Goal: Information Seeking & Learning: Check status

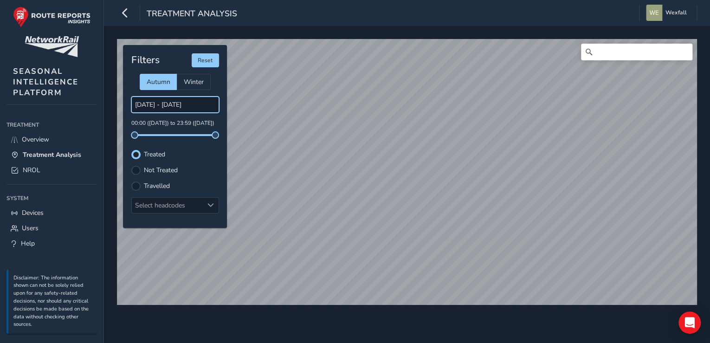
click at [172, 106] on input "[DATE] - [DATE]" at bounding box center [175, 104] width 88 height 16
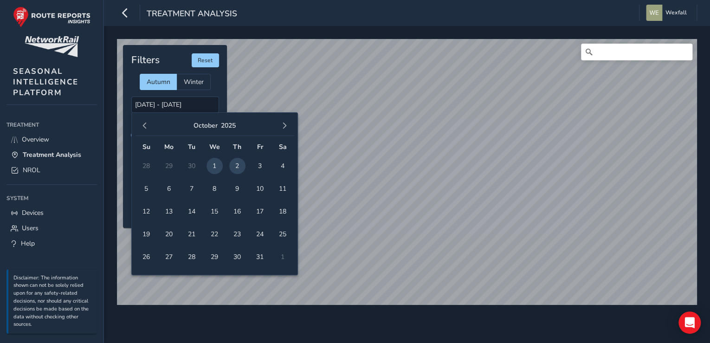
click at [235, 166] on span "2" at bounding box center [237, 166] width 16 height 16
type input "[DATE] - [DATE]"
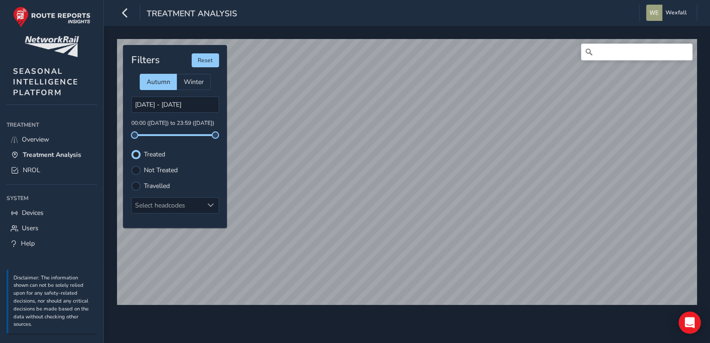
click at [312, 311] on div "© Mapbox © OpenStreetMap Improve this map Filters Reset Autumn Winter [DATE] - …" at bounding box center [407, 184] width 606 height 317
click at [631, 59] on input "Search" at bounding box center [636, 52] width 111 height 17
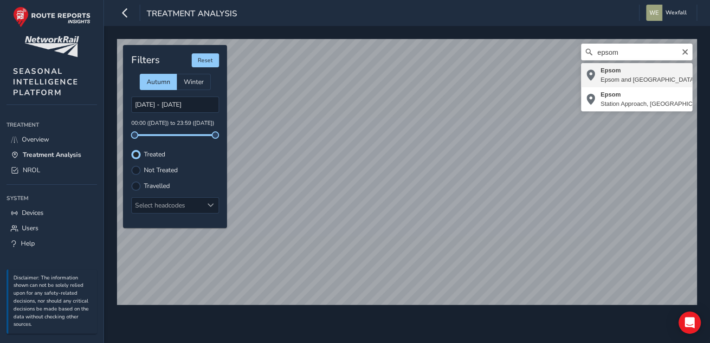
type input "Epsom, Epsom and [GEOGRAPHIC_DATA], [GEOGRAPHIC_DATA], [GEOGRAPHIC_DATA], [GEOG…"
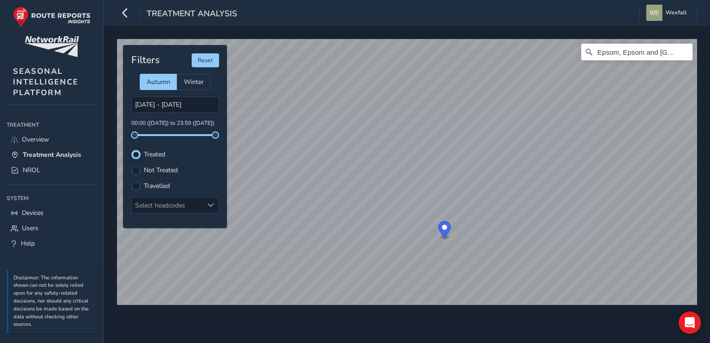
click at [416, 328] on div "Epsom, Epsom and [GEOGRAPHIC_DATA], [GEOGRAPHIC_DATA], [GEOGRAPHIC_DATA] © Mapb…" at bounding box center [407, 184] width 606 height 317
click at [177, 104] on input "[DATE] - [DATE]" at bounding box center [175, 104] width 88 height 16
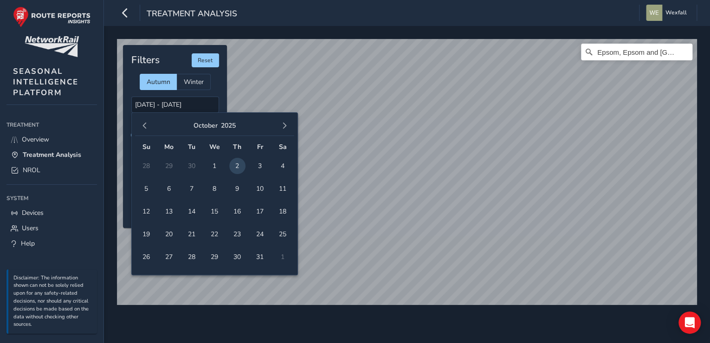
click at [194, 165] on td "30" at bounding box center [191, 165] width 23 height 23
click at [145, 128] on span "button" at bounding box center [144, 125] width 6 height 6
click at [197, 255] on span "30" at bounding box center [192, 257] width 16 height 16
click at [284, 126] on span "button" at bounding box center [284, 125] width 6 height 6
click at [235, 167] on td "2" at bounding box center [237, 165] width 23 height 23
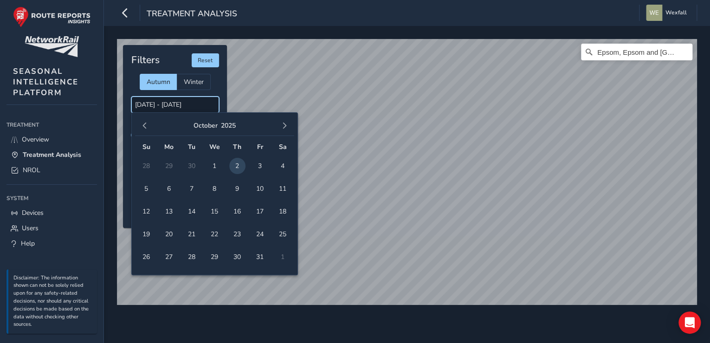
click at [191, 107] on input "[DATE] - [DATE]" at bounding box center [175, 104] width 88 height 16
click at [144, 128] on span "button" at bounding box center [144, 125] width 6 height 6
click at [187, 258] on span "30" at bounding box center [192, 257] width 16 height 16
click at [237, 255] on td "2" at bounding box center [237, 256] width 23 height 23
click at [196, 258] on span "30" at bounding box center [192, 257] width 16 height 16
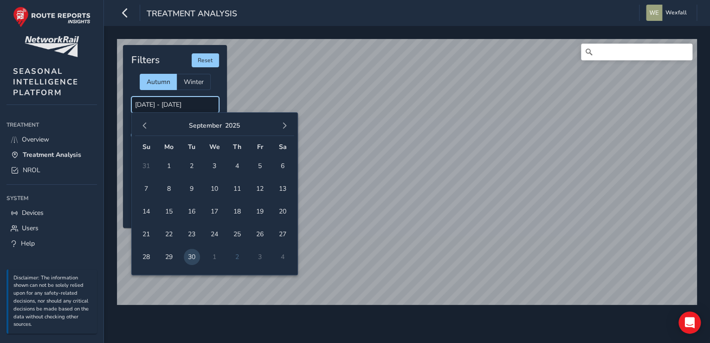
click at [192, 106] on input "[DATE] - [DATE]" at bounding box center [175, 104] width 88 height 16
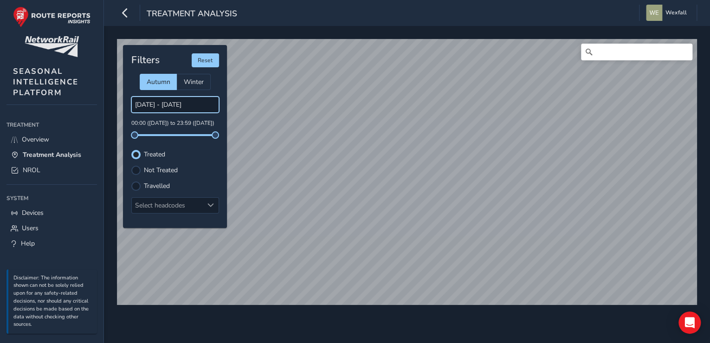
click at [189, 107] on input "[DATE] - [DATE]" at bounding box center [175, 104] width 88 height 16
click at [159, 101] on input "[DATE] - [DATE]" at bounding box center [175, 104] width 88 height 16
click at [199, 111] on input "[DATE] - [DATE]" at bounding box center [175, 104] width 88 height 16
click at [182, 108] on input "[DATE] - [DATE]" at bounding box center [175, 104] width 88 height 16
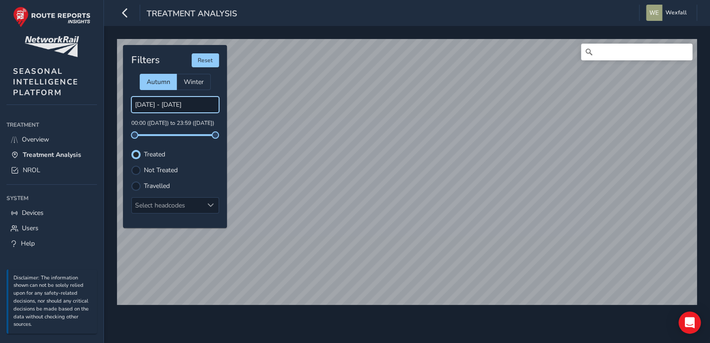
click at [171, 104] on input "[DATE] - [DATE]" at bounding box center [175, 104] width 88 height 16
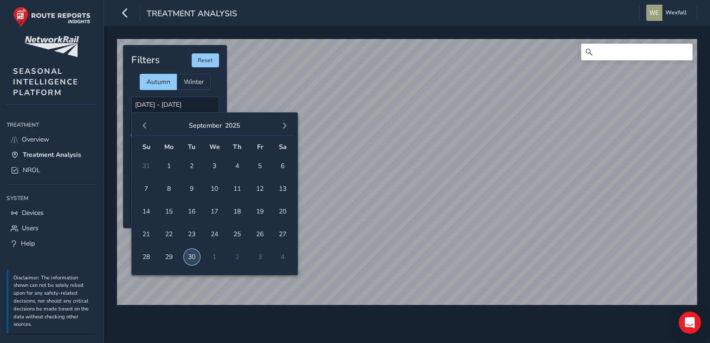
click at [193, 257] on span "30" at bounding box center [192, 257] width 16 height 16
click at [285, 126] on span "button" at bounding box center [284, 125] width 6 height 6
click at [213, 167] on td "1" at bounding box center [214, 165] width 23 height 23
click at [147, 128] on span "button" at bounding box center [144, 125] width 6 height 6
click at [172, 260] on span "29" at bounding box center [169, 257] width 16 height 16
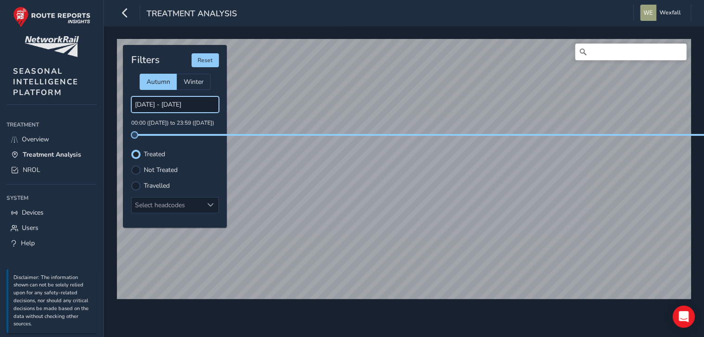
click at [186, 106] on input "[DATE] - [DATE]" at bounding box center [175, 104] width 88 height 16
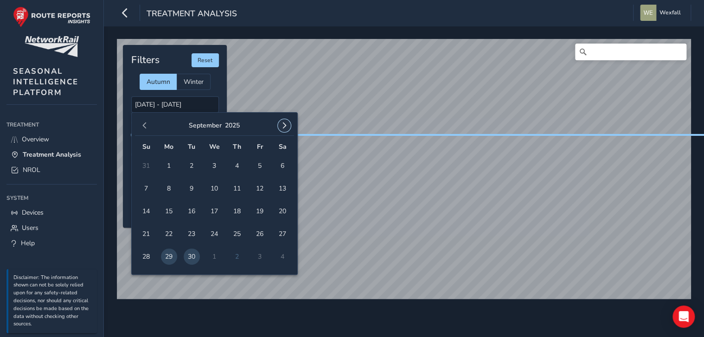
click at [283, 126] on span "button" at bounding box center [284, 125] width 6 height 6
click at [217, 167] on span "1" at bounding box center [214, 166] width 16 height 16
click at [240, 167] on span "2" at bounding box center [237, 166] width 16 height 16
type input "[DATE] - [DATE]"
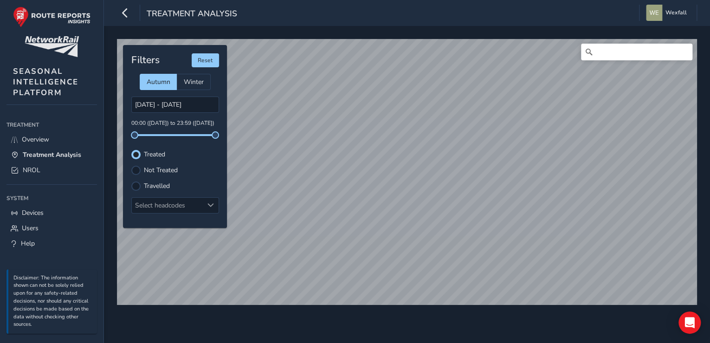
click at [377, 32] on div "© Mapbox © OpenStreetMap Improve this map Filters Reset Autumn Winter [DATE] - …" at bounding box center [407, 184] width 606 height 317
click at [192, 105] on input "[DATE] - [DATE]" at bounding box center [175, 104] width 88 height 16
click at [617, 51] on input "Search" at bounding box center [636, 52] width 111 height 17
type input "twickenham"
click at [193, 100] on input "[DATE] - [DATE]" at bounding box center [175, 104] width 88 height 16
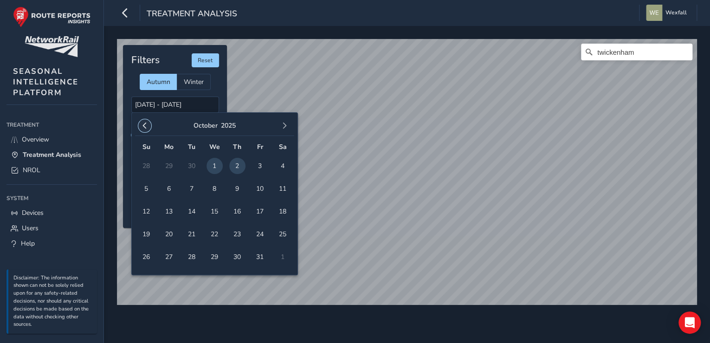
click at [143, 125] on span "button" at bounding box center [144, 125] width 6 height 6
click at [191, 255] on span "30" at bounding box center [192, 257] width 16 height 16
click at [186, 255] on span "30" at bounding box center [192, 257] width 16 height 16
click at [195, 104] on input "[DATE] - [DATE]" at bounding box center [175, 104] width 88 height 16
click at [283, 125] on span "button" at bounding box center [284, 125] width 6 height 6
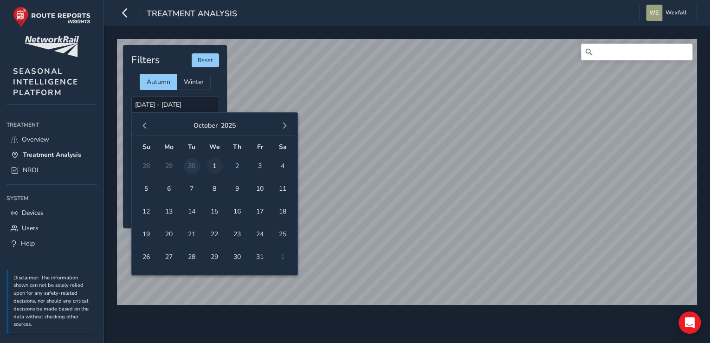
click at [213, 165] on span "1" at bounding box center [214, 166] width 16 height 16
click at [236, 169] on span "2" at bounding box center [237, 166] width 16 height 16
type input "[DATE] - [DATE]"
